Goal: Information Seeking & Learning: Check status

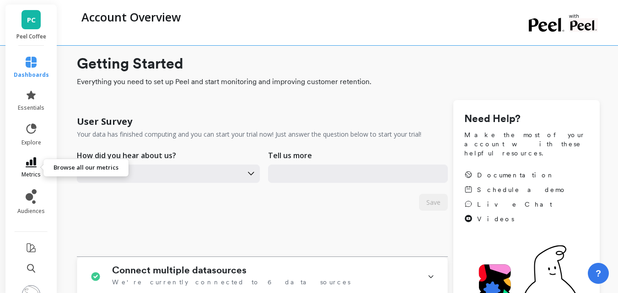
click at [20, 167] on link "metrics" at bounding box center [31, 167] width 35 height 21
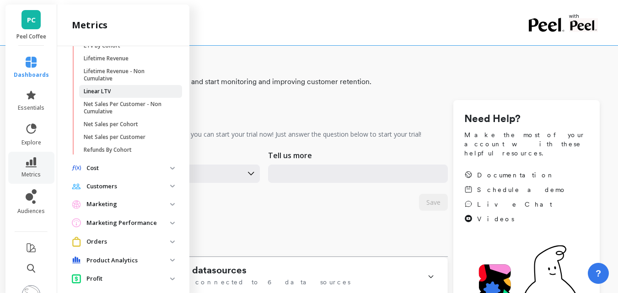
scroll to position [320, 0]
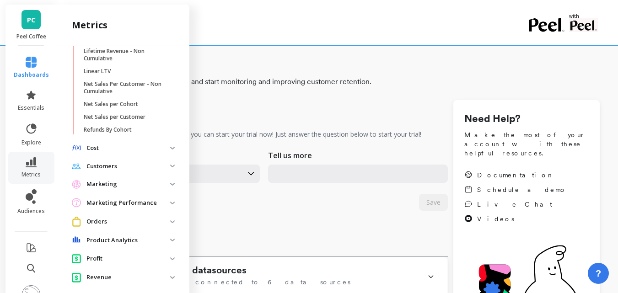
click at [163, 163] on p "Customers" at bounding box center [129, 166] width 84 height 9
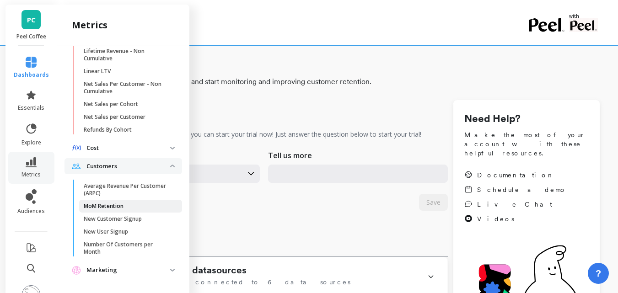
click at [120, 206] on p "MoM Retention" at bounding box center [104, 206] width 40 height 7
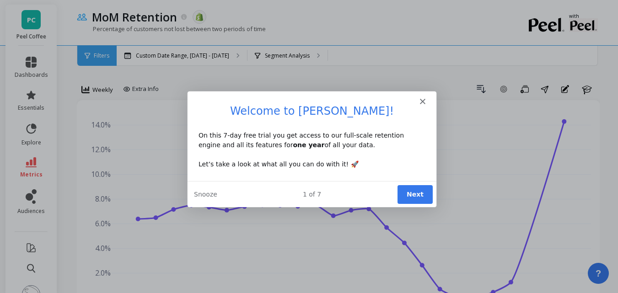
click at [421, 100] on polygon "Close" at bounding box center [421, 100] width 5 height 5
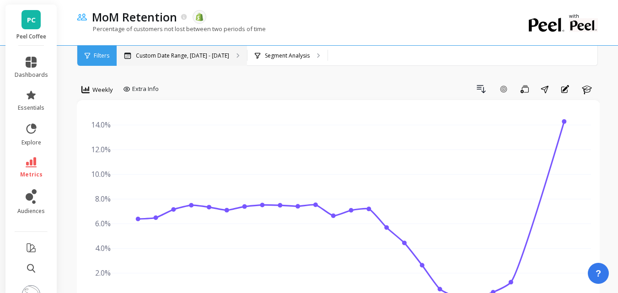
click at [223, 55] on p "Custom Date Range, [DATE] - [DATE]" at bounding box center [182, 55] width 93 height 7
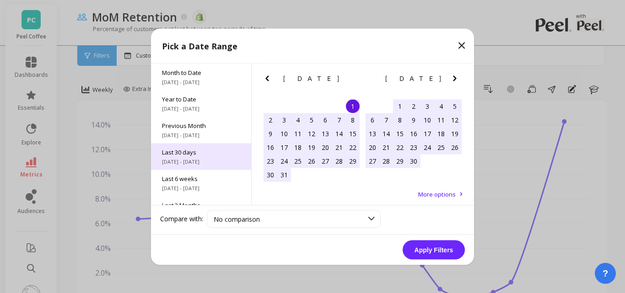
click at [206, 150] on span "Last 30 days" at bounding box center [201, 152] width 78 height 8
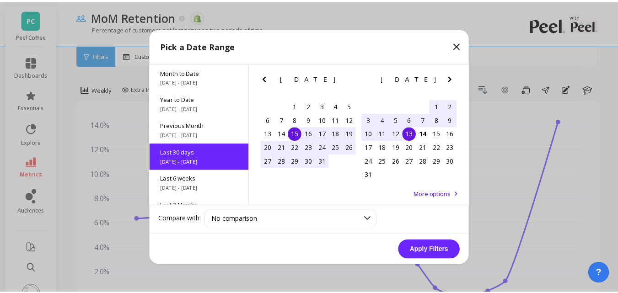
scroll to position [22, 0]
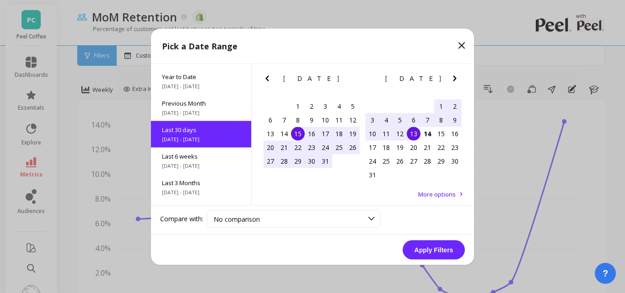
click at [427, 250] on button "Apply Filters" at bounding box center [434, 249] width 62 height 19
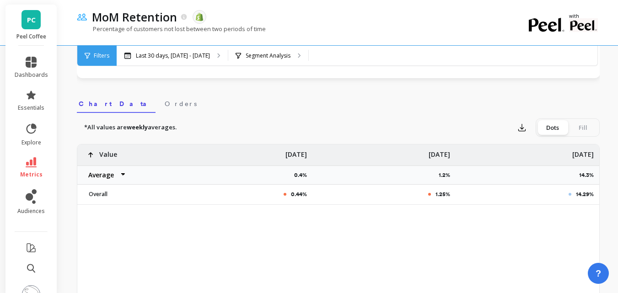
scroll to position [275, 0]
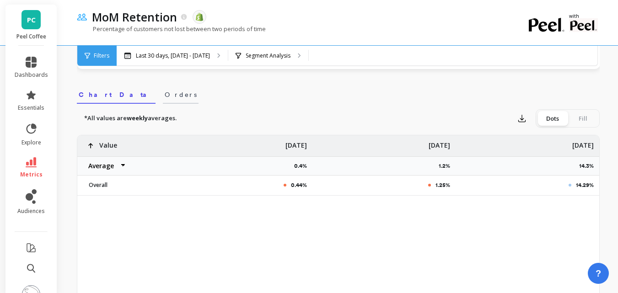
click at [165, 99] on span "Orders" at bounding box center [181, 94] width 32 height 9
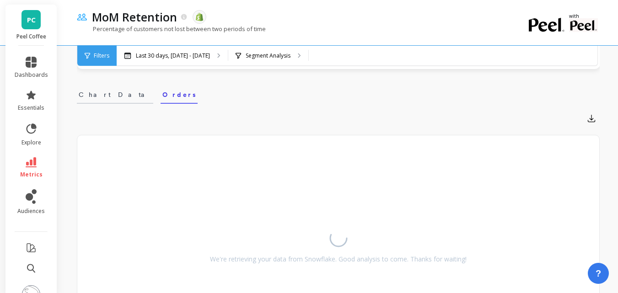
click at [105, 96] on span "Chart Data" at bounding box center [115, 94] width 73 height 9
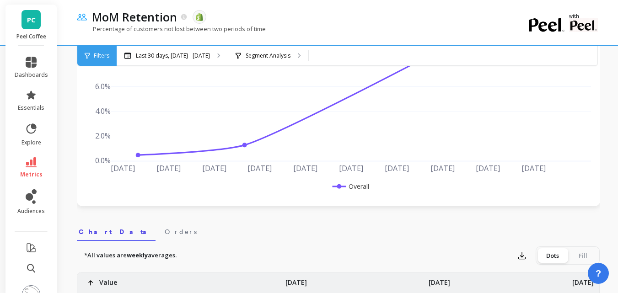
scroll to position [0, 0]
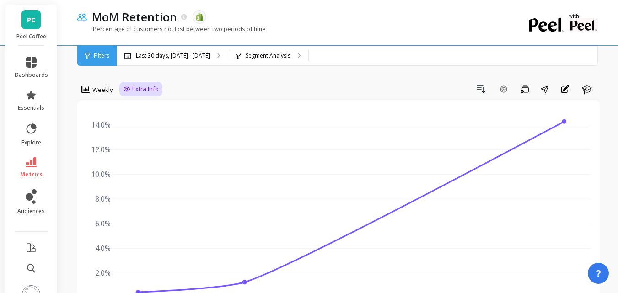
click at [152, 91] on span "Extra Info" at bounding box center [145, 89] width 27 height 9
click at [285, 56] on p "Segment Analysis" at bounding box center [268, 55] width 45 height 7
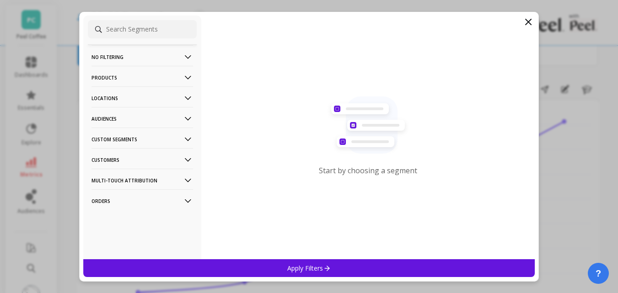
click at [530, 19] on icon at bounding box center [528, 21] width 11 height 11
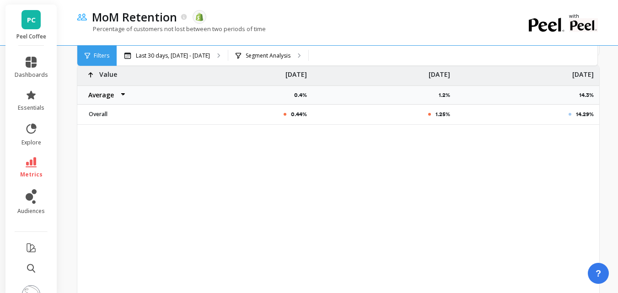
scroll to position [182, 0]
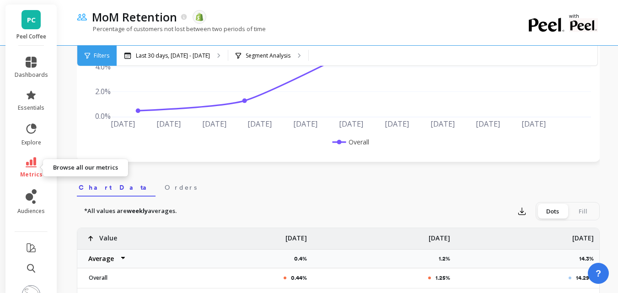
drag, startPoint x: 30, startPoint y: 166, endPoint x: 331, endPoint y: 179, distance: 301.0
click at [331, 179] on nav "Chart Data Orders" at bounding box center [338, 186] width 523 height 21
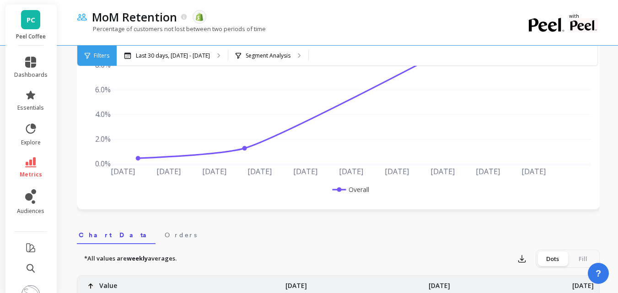
scroll to position [137, 0]
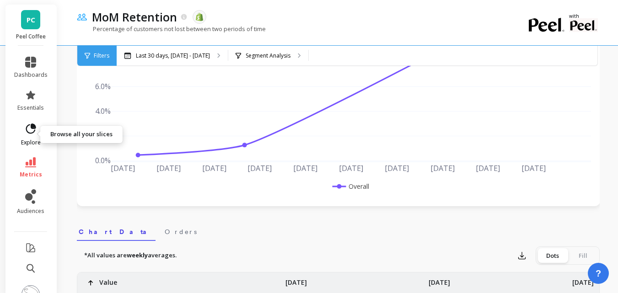
click at [27, 132] on icon at bounding box center [30, 129] width 13 height 13
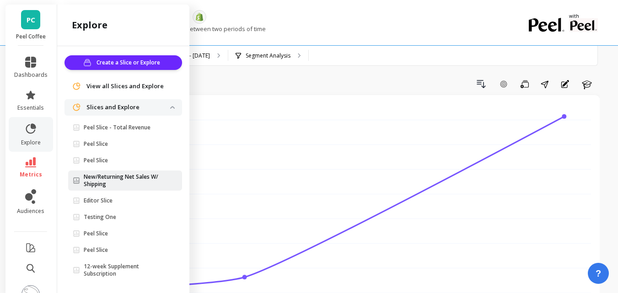
scroll to position [0, 0]
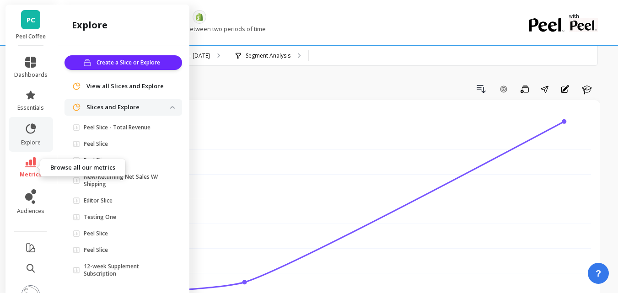
click at [26, 171] on span "metrics" at bounding box center [31, 174] width 22 height 7
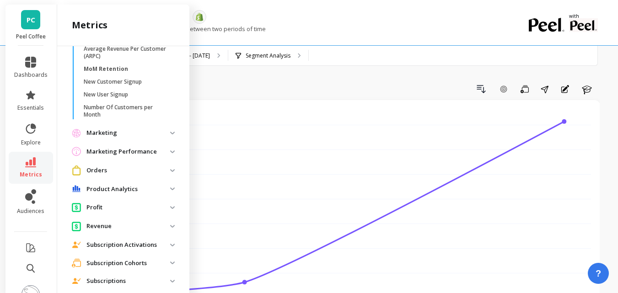
scroll to position [492, 0]
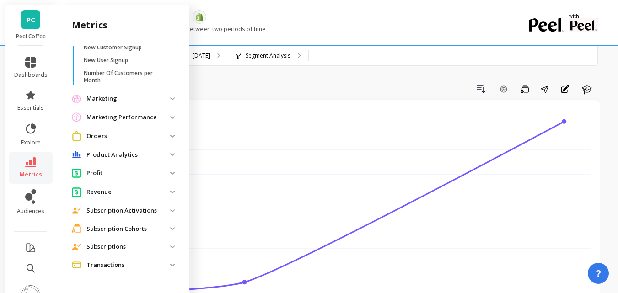
click at [170, 136] on img at bounding box center [172, 136] width 5 height 3
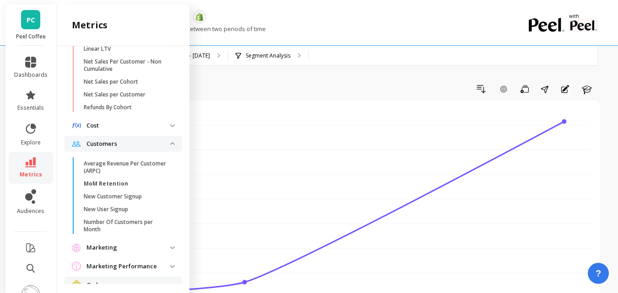
scroll to position [355, 0]
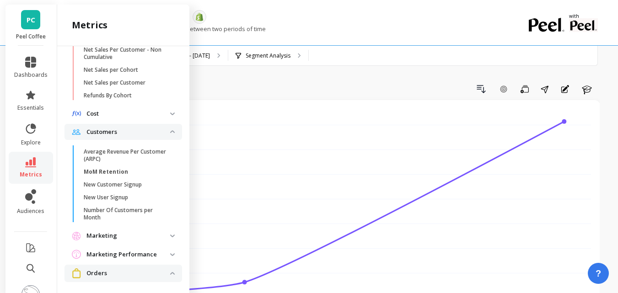
drag, startPoint x: 109, startPoint y: 172, endPoint x: 96, endPoint y: 172, distance: 13.3
click at [96, 172] on p "MoM Retention" at bounding box center [106, 171] width 44 height 7
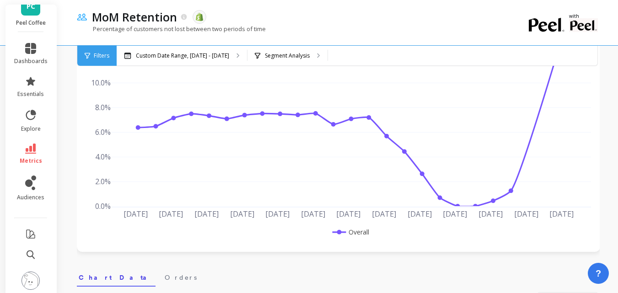
scroll to position [21, 3]
click at [165, 276] on span "Orders" at bounding box center [181, 277] width 32 height 9
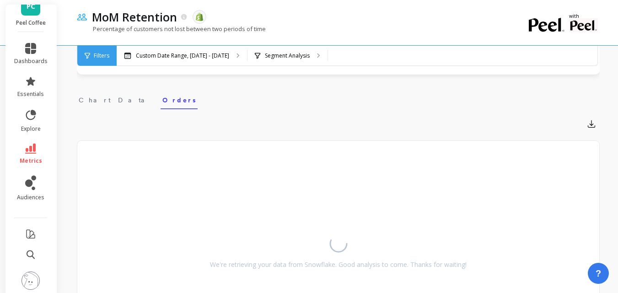
scroll to position [320, 0]
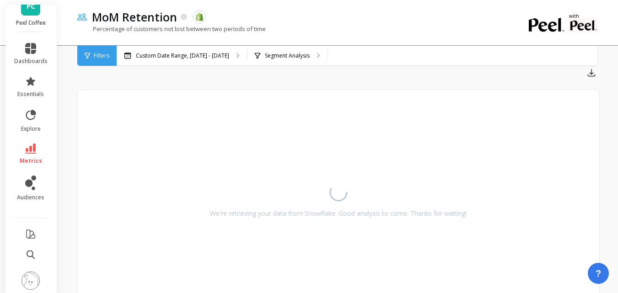
drag, startPoint x: 257, startPoint y: 140, endPoint x: 221, endPoint y: 146, distance: 37.2
click at [221, 146] on div "We're retrieving your data from Snowflake. Good analysis to come. Thanks for wa…" at bounding box center [338, 198] width 522 height 216
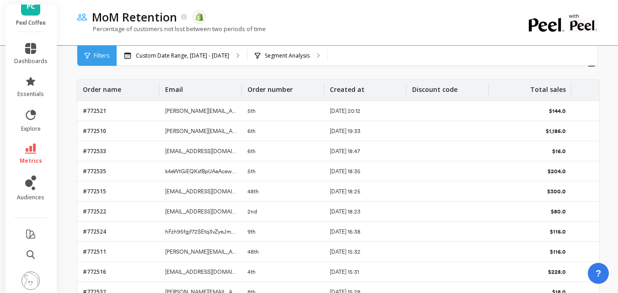
scroll to position [267, 0]
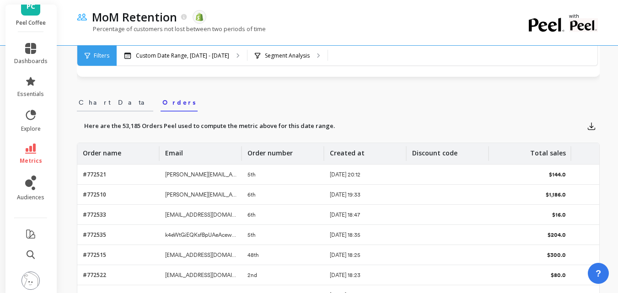
click at [104, 101] on span "Chart Data" at bounding box center [115, 102] width 73 height 9
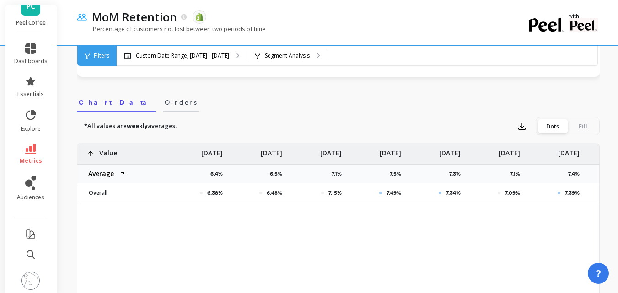
click at [165, 105] on span "Orders" at bounding box center [181, 102] width 32 height 9
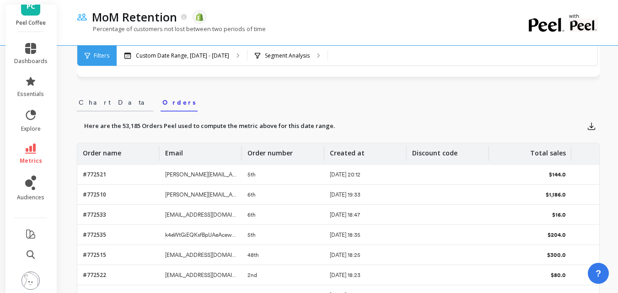
click at [88, 99] on span "Chart Data" at bounding box center [115, 102] width 73 height 9
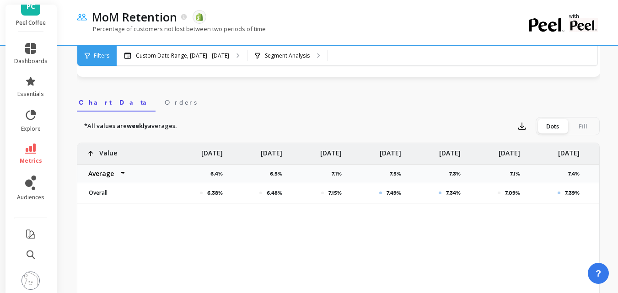
click at [578, 124] on div "Fill" at bounding box center [583, 126] width 30 height 15
click at [0, 0] on input "Dots Fill" at bounding box center [0, 0] width 0 height 0
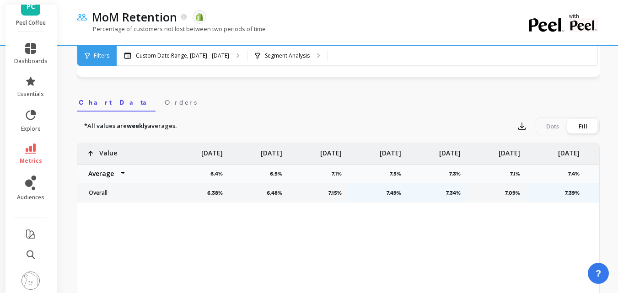
click at [552, 125] on div "Dots" at bounding box center [553, 126] width 30 height 15
click at [0, 0] on input "Dots Fill" at bounding box center [0, 0] width 0 height 0
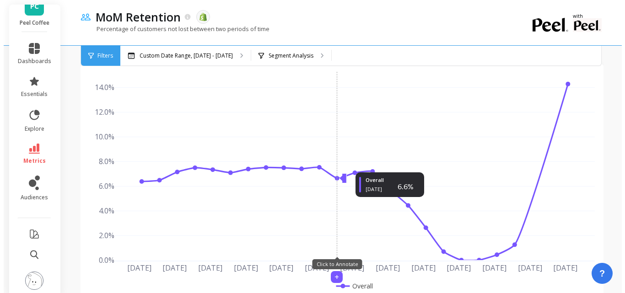
scroll to position [0, 0]
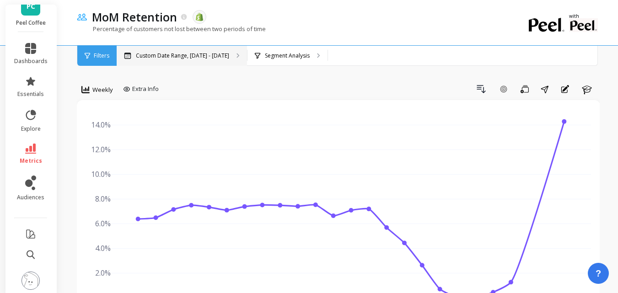
click at [205, 56] on p "Custom Date Range, [DATE] - [DATE]" at bounding box center [182, 55] width 93 height 7
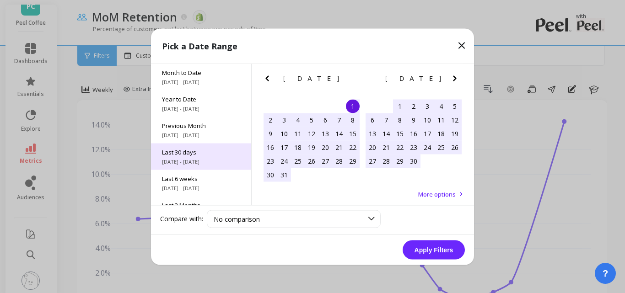
click at [201, 158] on span "[DATE] - [DATE]" at bounding box center [201, 161] width 78 height 7
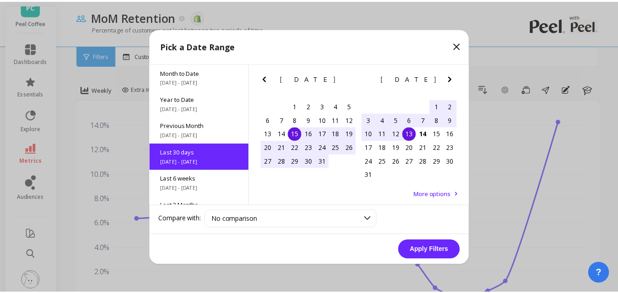
scroll to position [22, 0]
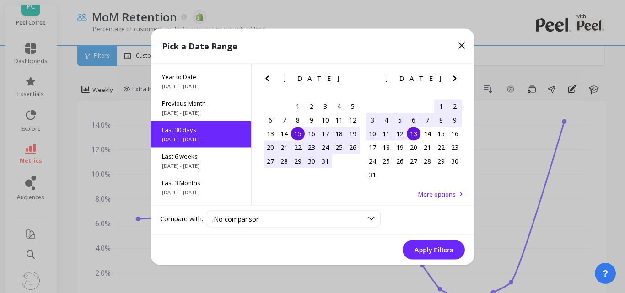
click at [424, 246] on button "Apply Filters" at bounding box center [434, 249] width 62 height 19
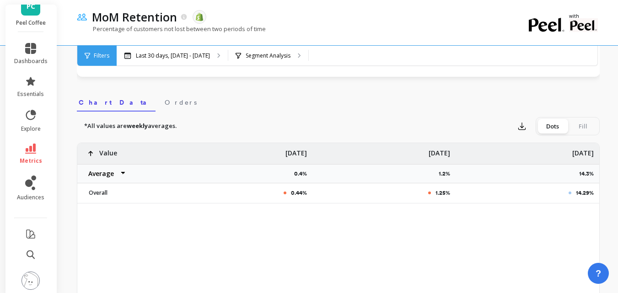
scroll to position [275, 0]
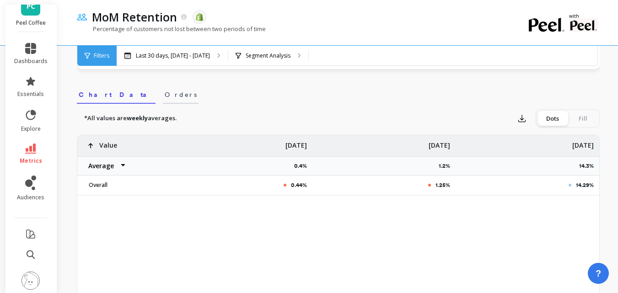
click at [163, 100] on link "Orders" at bounding box center [181, 93] width 36 height 21
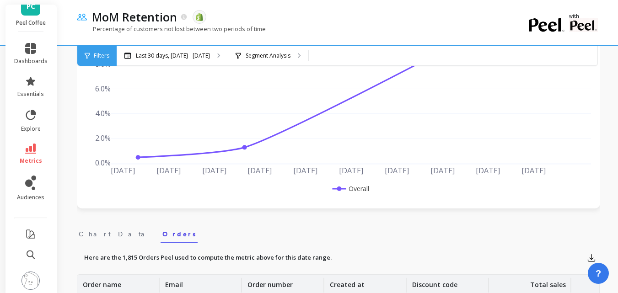
scroll to position [0, 0]
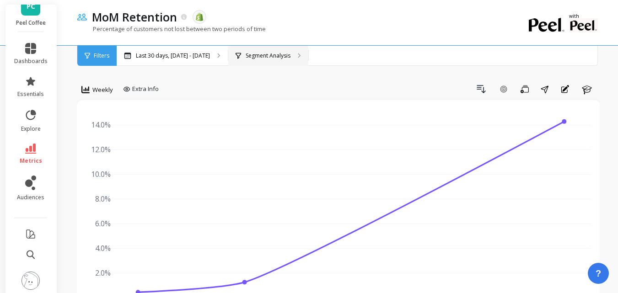
click at [263, 53] on p "Segment Analysis" at bounding box center [268, 55] width 45 height 7
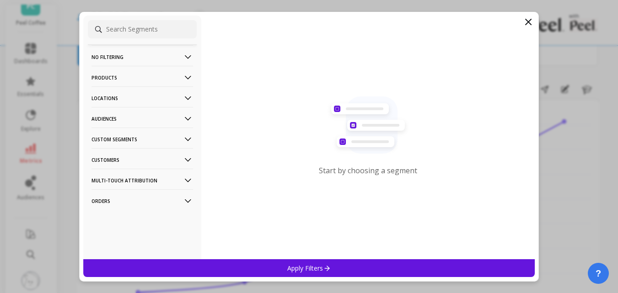
click at [125, 53] on p "No filtering" at bounding box center [143, 56] width 102 height 23
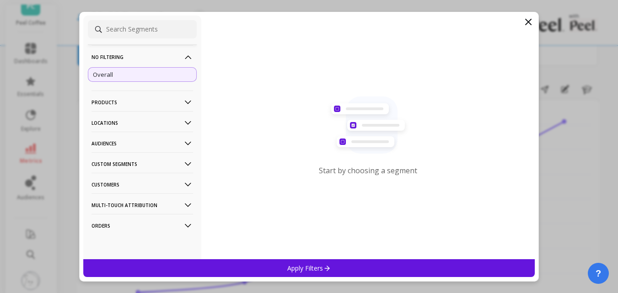
click at [125, 53] on p "No filtering" at bounding box center [143, 56] width 102 height 23
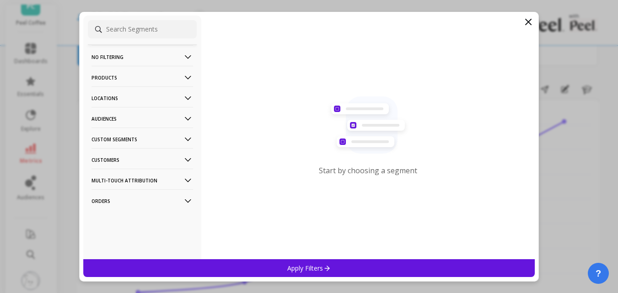
click at [131, 81] on p "Products" at bounding box center [143, 77] width 102 height 23
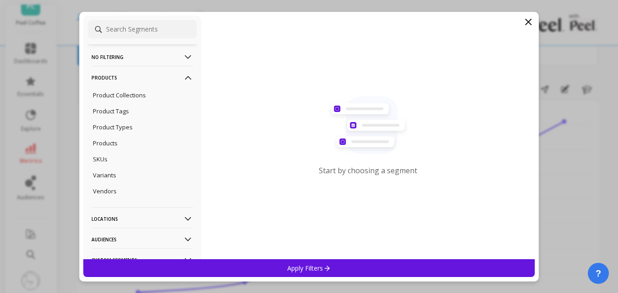
click at [135, 77] on p "Products" at bounding box center [143, 77] width 102 height 23
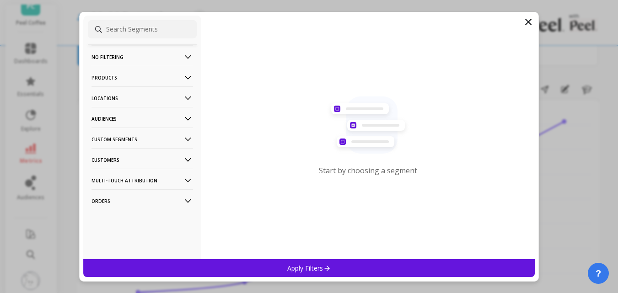
click at [530, 22] on icon at bounding box center [528, 21] width 5 height 5
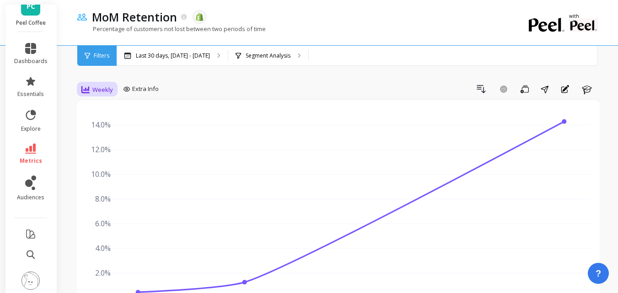
click at [107, 92] on span "Weekly" at bounding box center [102, 90] width 21 height 9
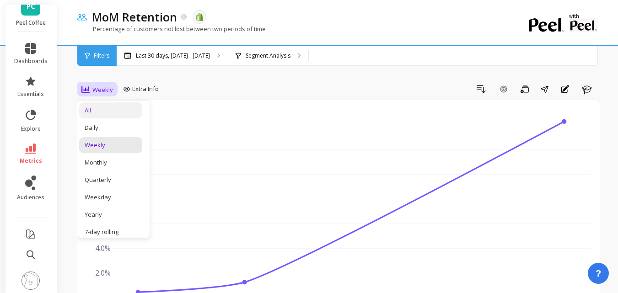
click at [117, 112] on div "All" at bounding box center [111, 110] width 52 height 9
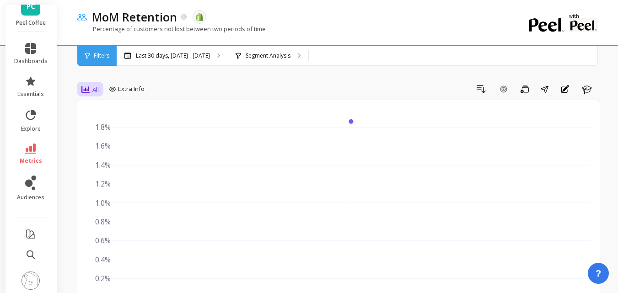
click at [98, 86] on span "All" at bounding box center [95, 90] width 6 height 9
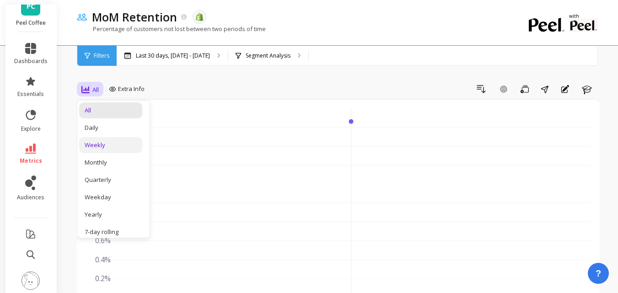
click at [109, 146] on div "Weekly" at bounding box center [111, 145] width 52 height 9
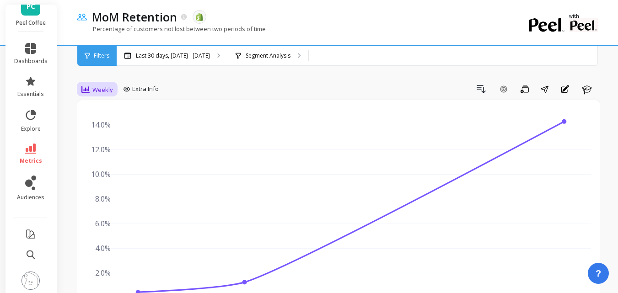
click at [111, 89] on span "Weekly" at bounding box center [102, 90] width 21 height 9
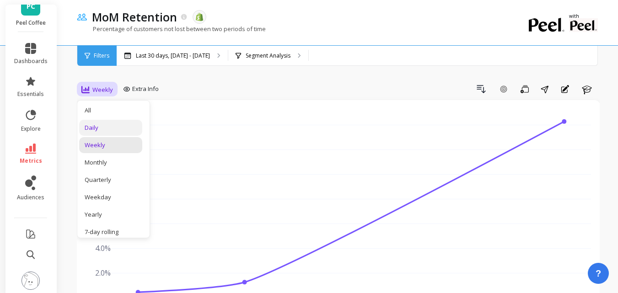
click at [111, 123] on div "Daily" at bounding box center [110, 128] width 63 height 16
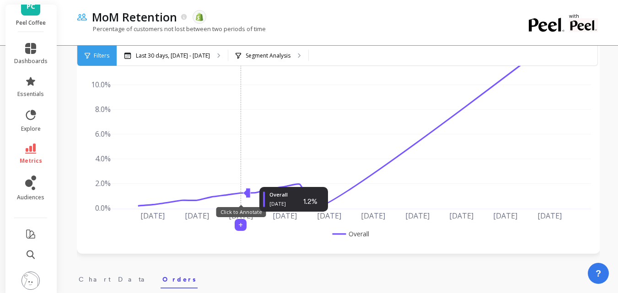
scroll to position [92, 0]
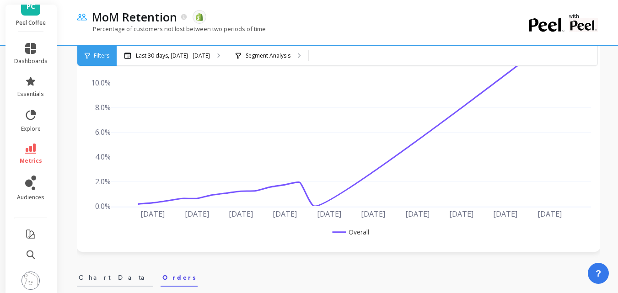
click at [90, 279] on span "Chart Data" at bounding box center [115, 277] width 73 height 9
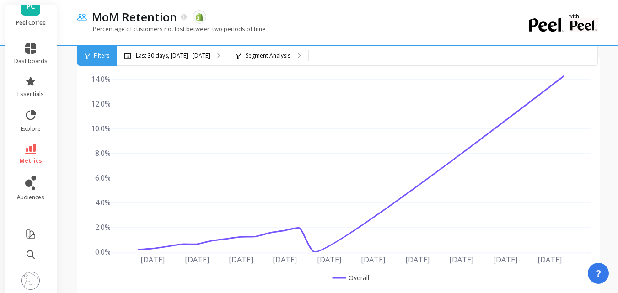
scroll to position [0, 0]
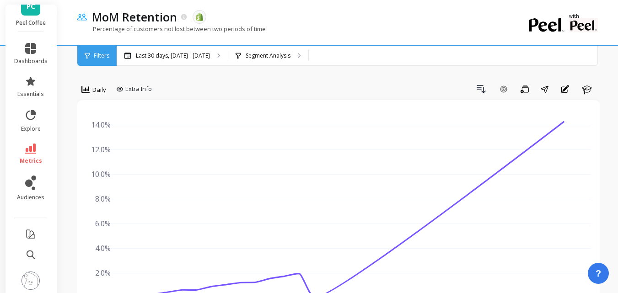
click at [98, 87] on span "Daily" at bounding box center [99, 90] width 14 height 9
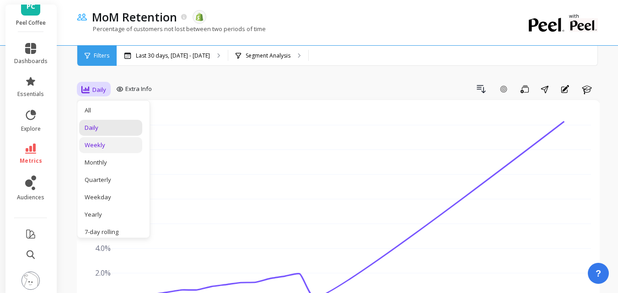
click at [108, 143] on div "Weekly" at bounding box center [111, 145] width 52 height 9
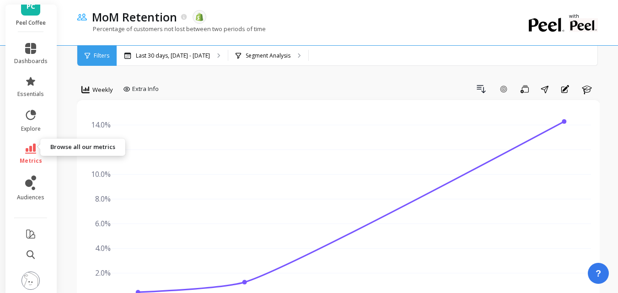
click at [28, 144] on icon at bounding box center [30, 149] width 11 height 10
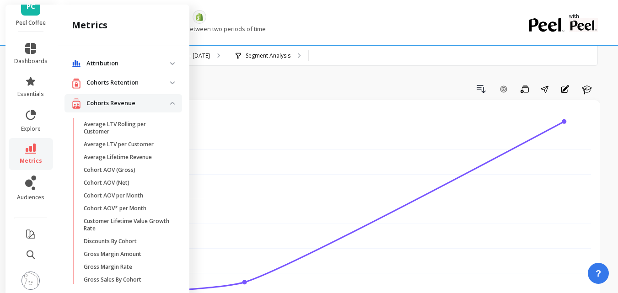
scroll to position [355, 0]
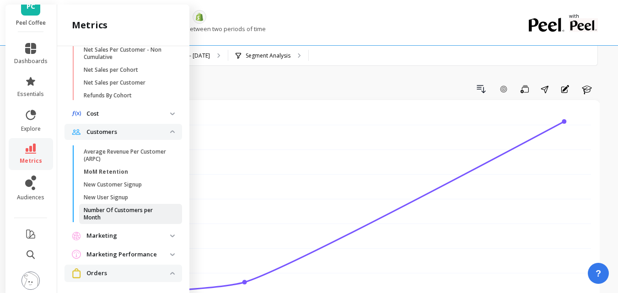
click at [145, 209] on p "Number Of Customers per Month" at bounding box center [127, 214] width 87 height 15
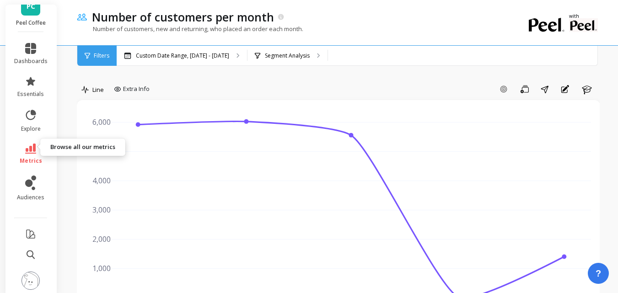
click at [30, 144] on icon at bounding box center [30, 149] width 11 height 10
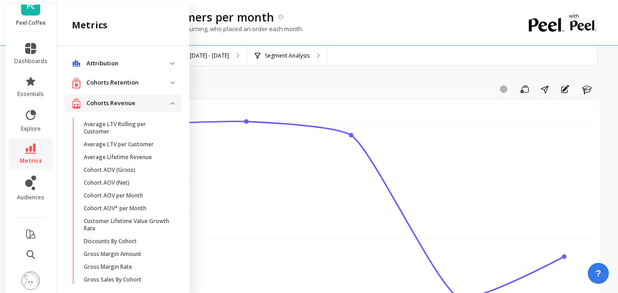
scroll to position [355, 0]
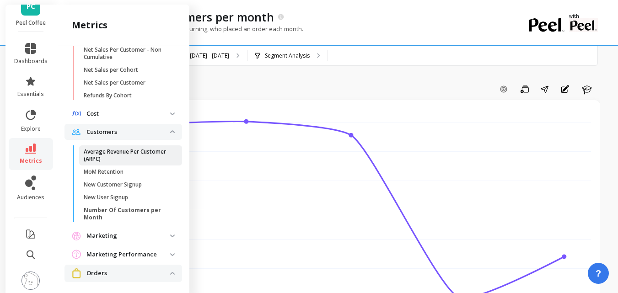
click at [120, 155] on p "Average Revenue Per Customer (ARPC)" at bounding box center [127, 155] width 87 height 15
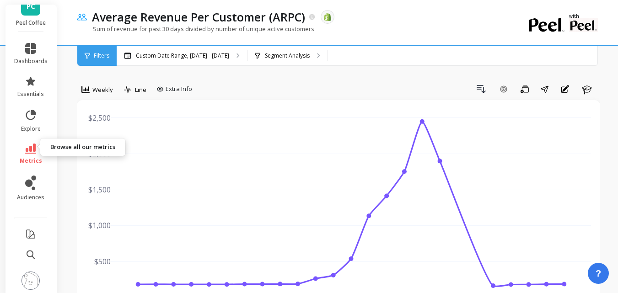
click at [32, 144] on link "metrics" at bounding box center [30, 154] width 33 height 21
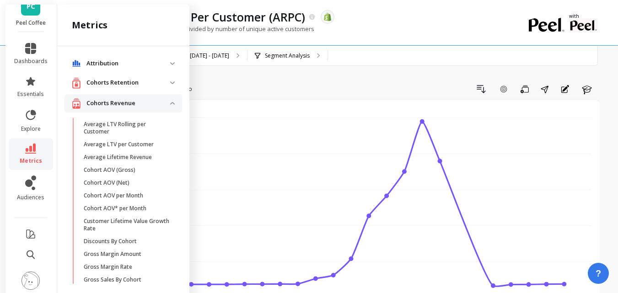
scroll to position [355, 0]
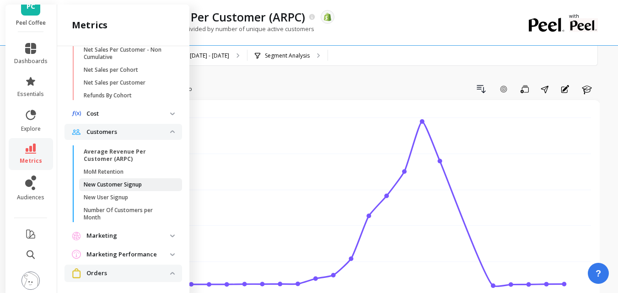
click at [120, 182] on p "New Customer Signup" at bounding box center [113, 184] width 58 height 7
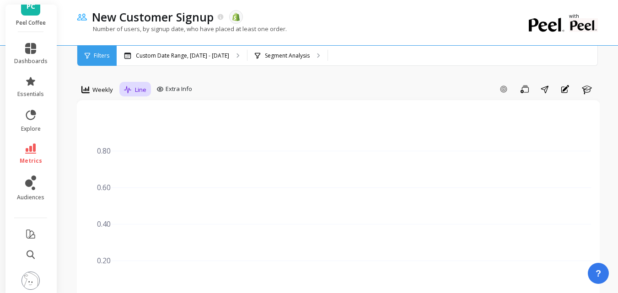
click at [134, 96] on div "Line" at bounding box center [135, 90] width 28 height 16
click at [209, 56] on p "Custom Date Range, [DATE] - [DATE]" at bounding box center [182, 55] width 93 height 7
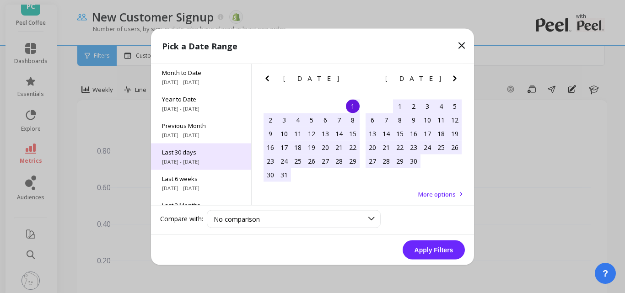
click at [203, 160] on span "[DATE] - [DATE]" at bounding box center [201, 161] width 78 height 7
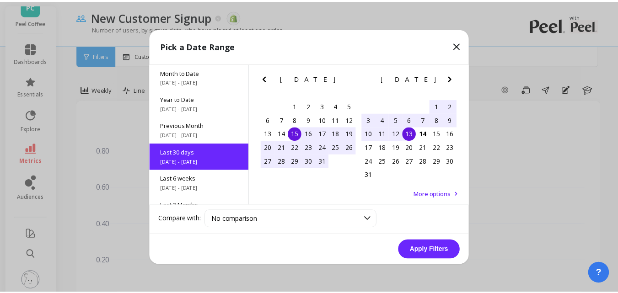
scroll to position [22, 0]
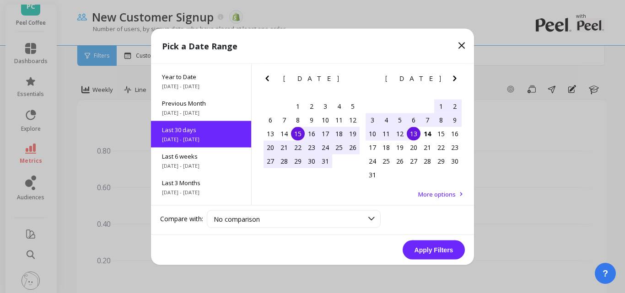
click at [432, 246] on button "Apply Filters" at bounding box center [434, 249] width 62 height 19
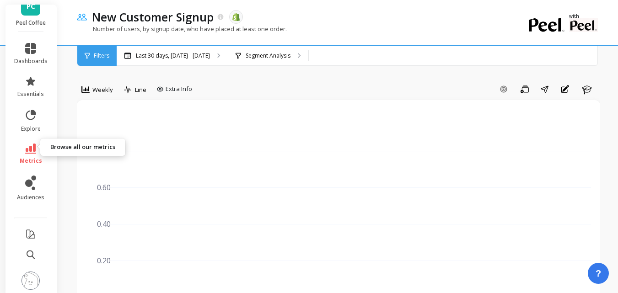
click at [30, 150] on link "metrics" at bounding box center [30, 154] width 33 height 21
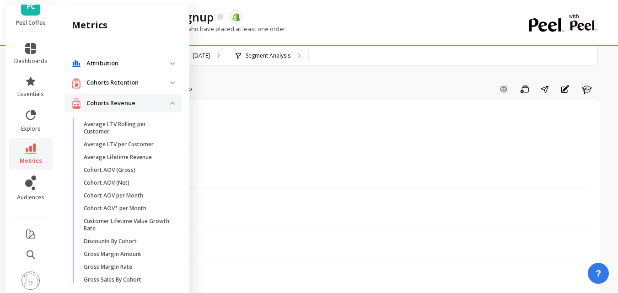
scroll to position [355, 0]
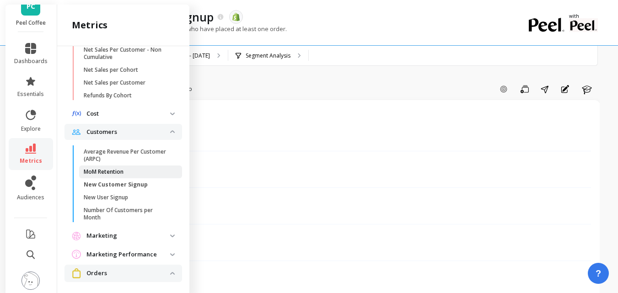
click at [114, 171] on p "MoM Retention" at bounding box center [104, 171] width 40 height 7
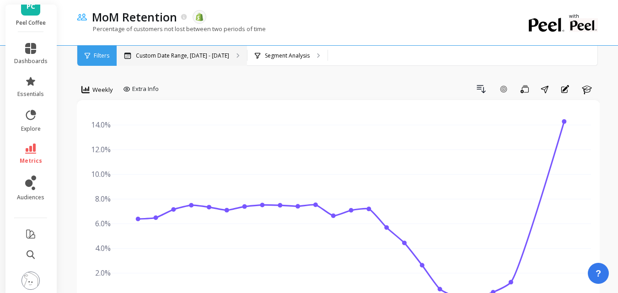
click at [207, 63] on div "Custom Date Range, [DATE] - [DATE]" at bounding box center [182, 56] width 130 height 20
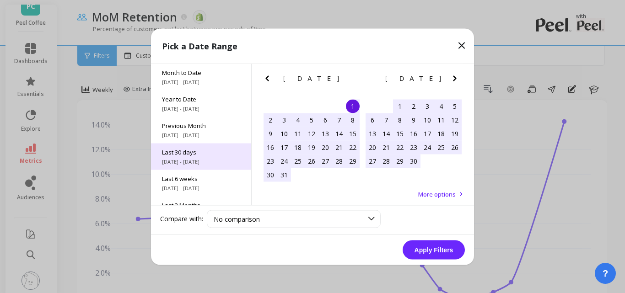
click at [185, 157] on div "Last 30 days [DATE] - [DATE]" at bounding box center [201, 156] width 100 height 27
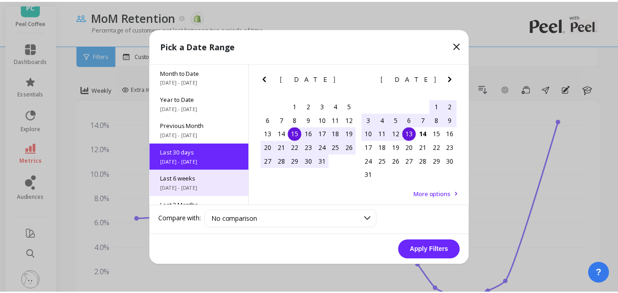
scroll to position [22, 0]
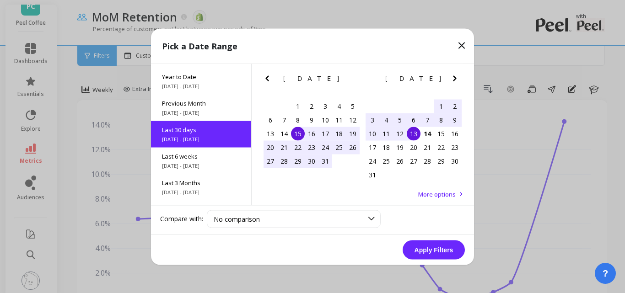
click at [444, 248] on button "Apply Filters" at bounding box center [434, 249] width 62 height 19
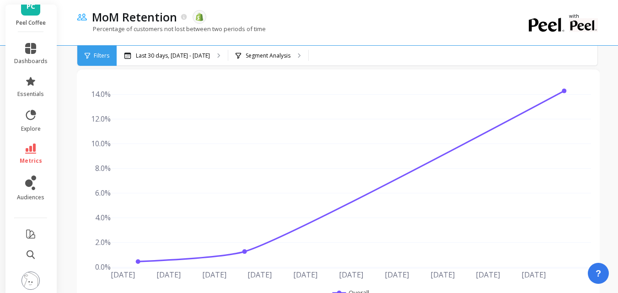
scroll to position [46, 0]
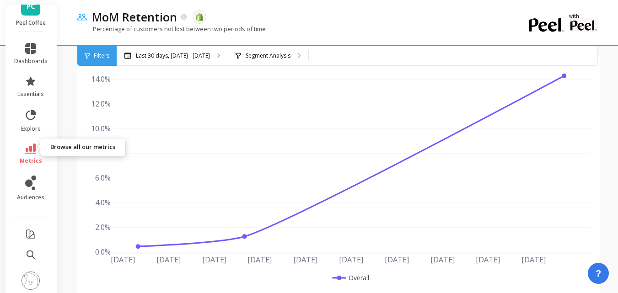
click at [35, 145] on link "metrics" at bounding box center [30, 154] width 33 height 21
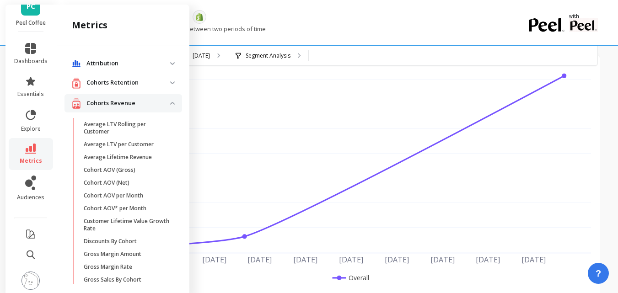
scroll to position [355, 0]
